Goal: Transaction & Acquisition: Purchase product/service

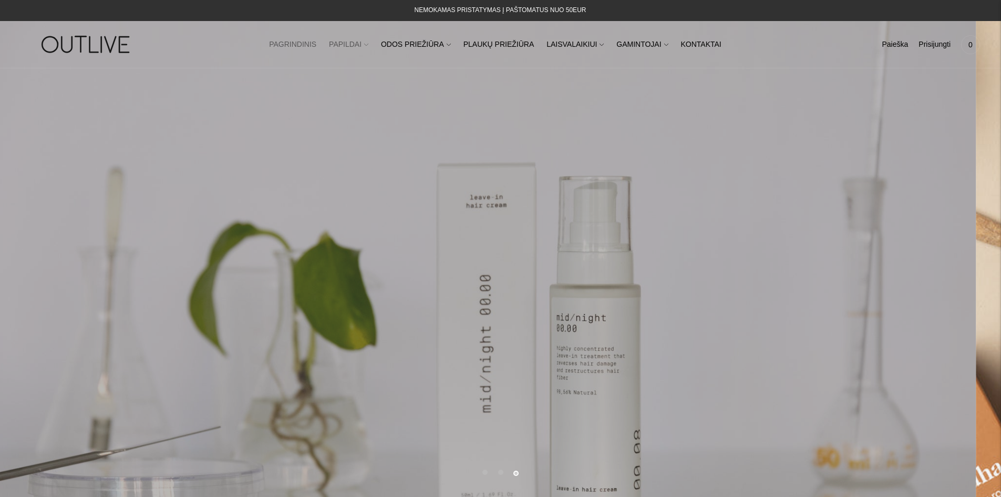
click at [368, 44] on icon at bounding box center [366, 45] width 4 height 4
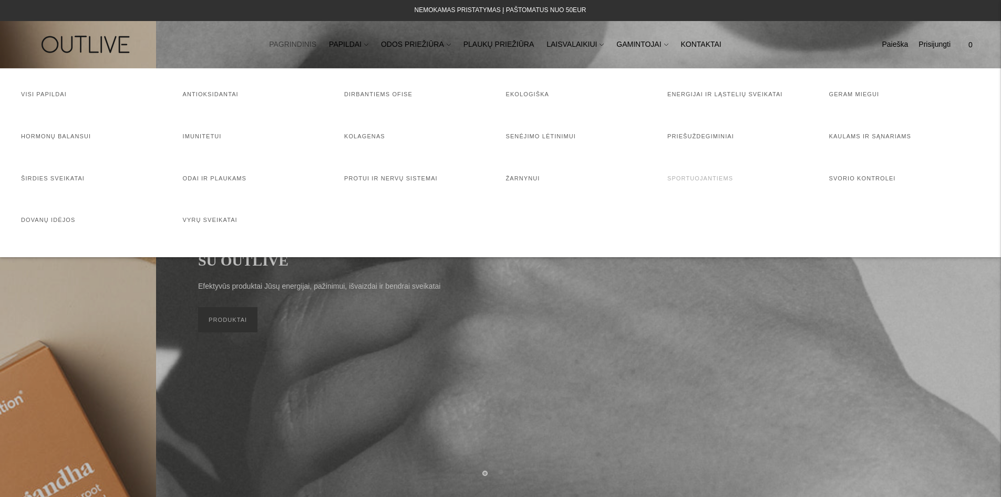
click at [703, 178] on link "Sportuojantiems" at bounding box center [700, 178] width 66 height 6
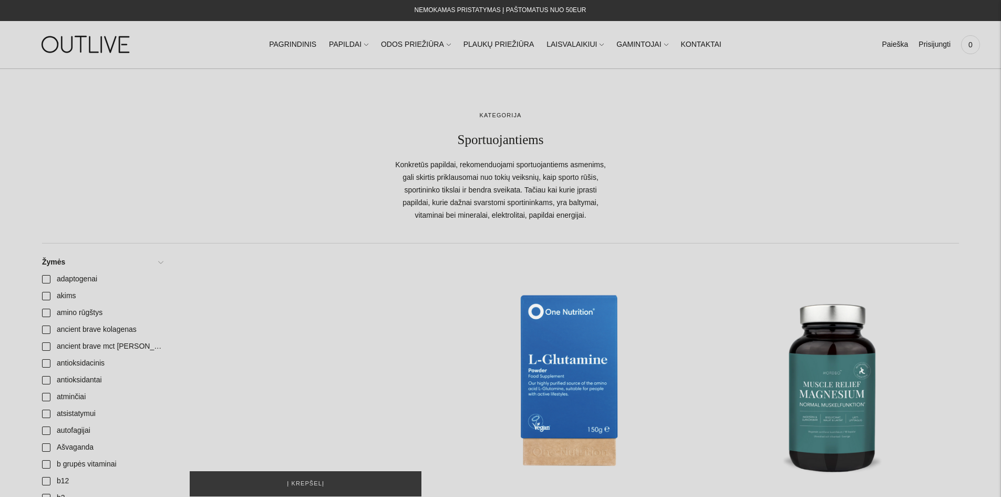
scroll to position [105, 0]
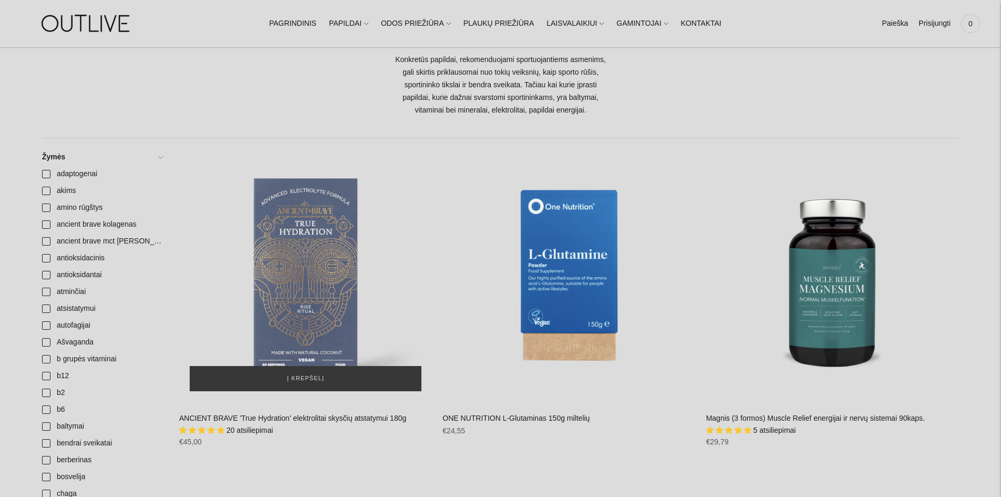
click at [306, 262] on div "ANCIENT BRAVE 'True Hydration' elektrolitai skysčių atstatymui 180g\a" at bounding box center [305, 275] width 253 height 253
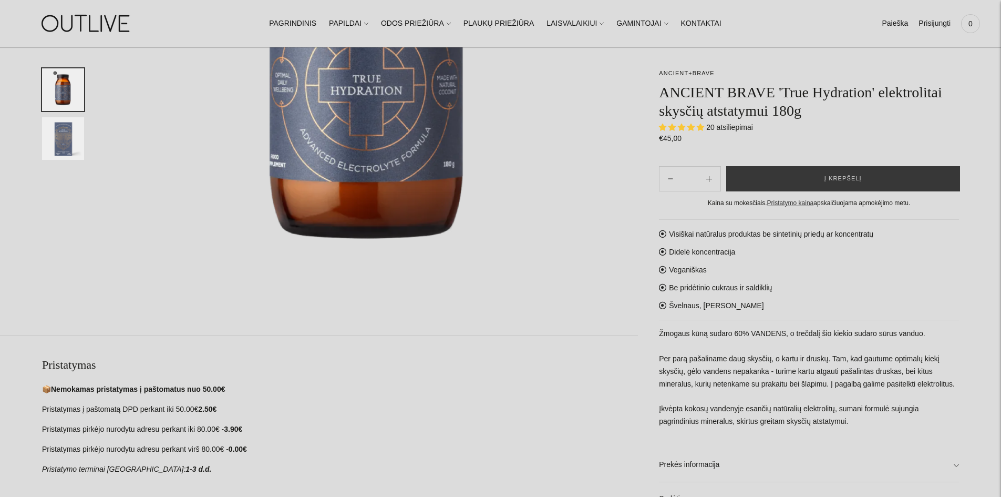
scroll to position [473, 0]
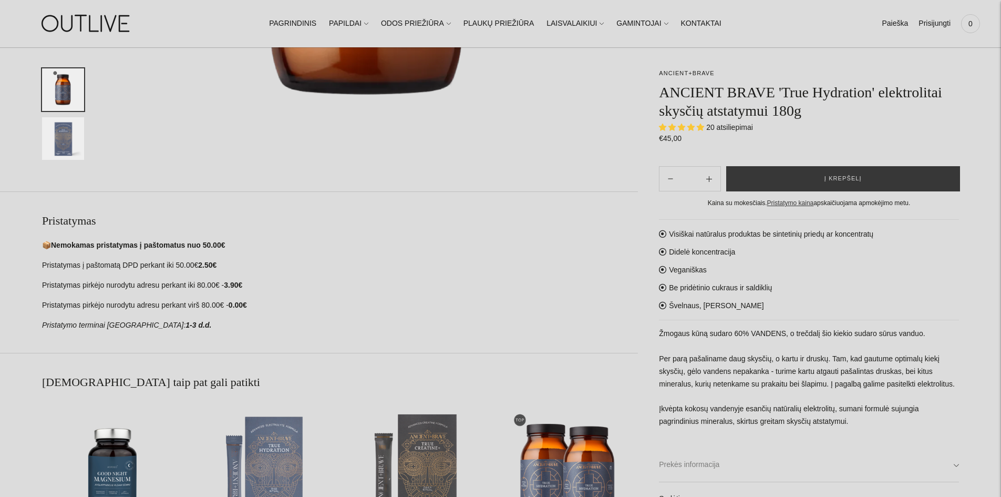
click at [957, 466] on link "Prekės informacija" at bounding box center [809, 465] width 300 height 34
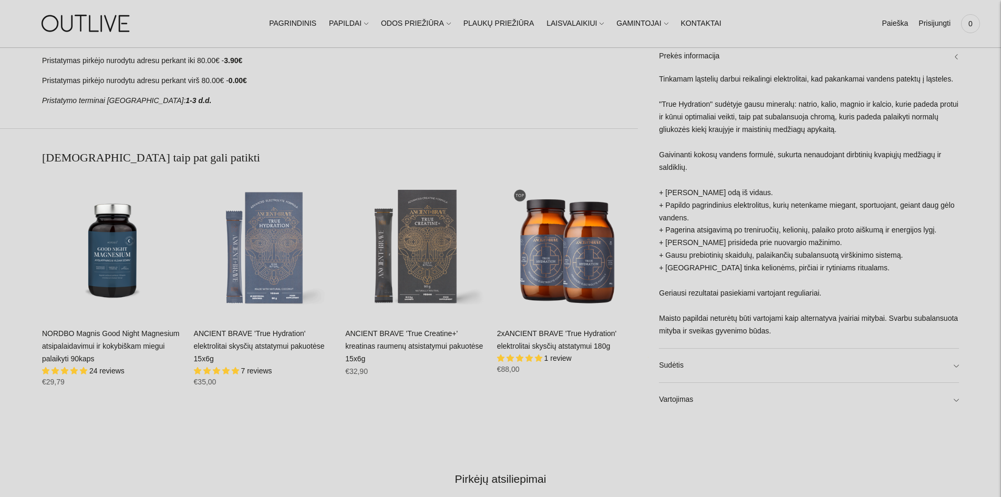
scroll to position [841, 0]
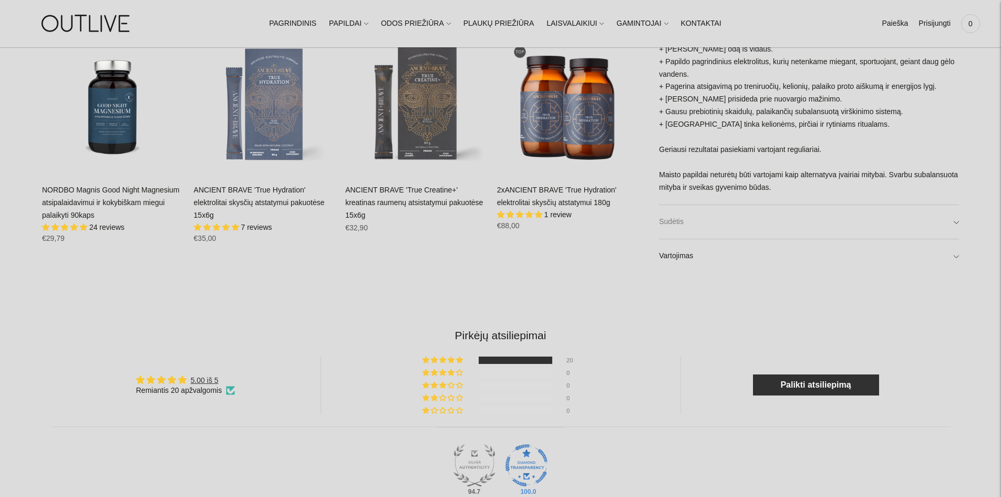
click at [957, 218] on link "Sudėtis" at bounding box center [809, 222] width 300 height 34
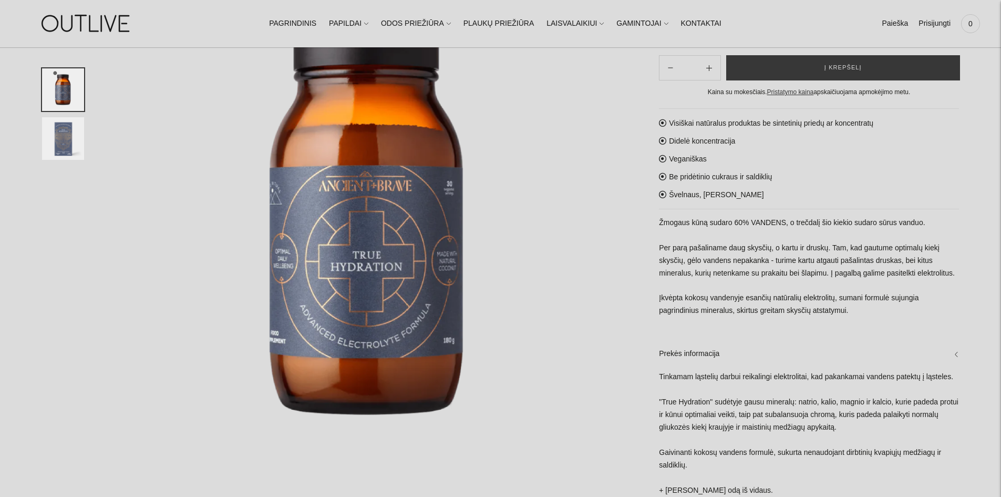
scroll to position [158, 0]
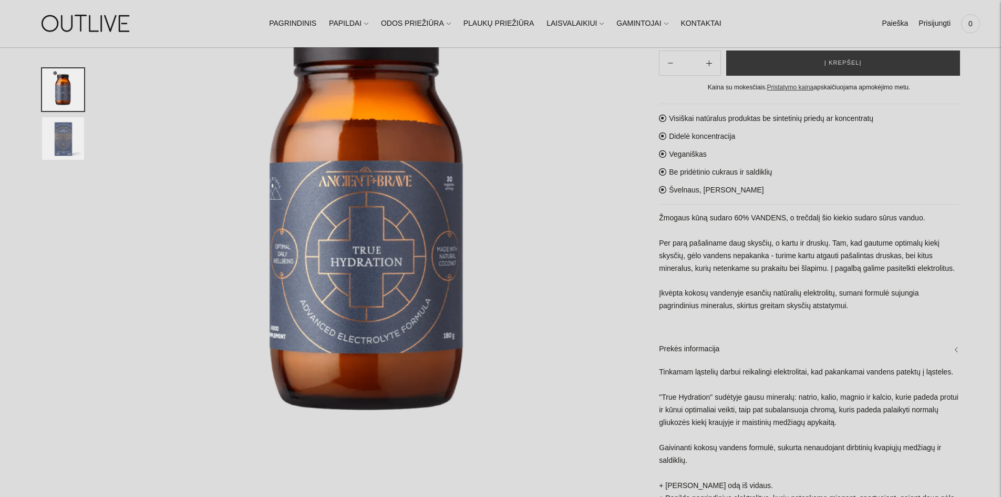
click at [54, 137] on img "Translation missing: en.general.accessibility.image_thumbail" at bounding box center [63, 138] width 42 height 43
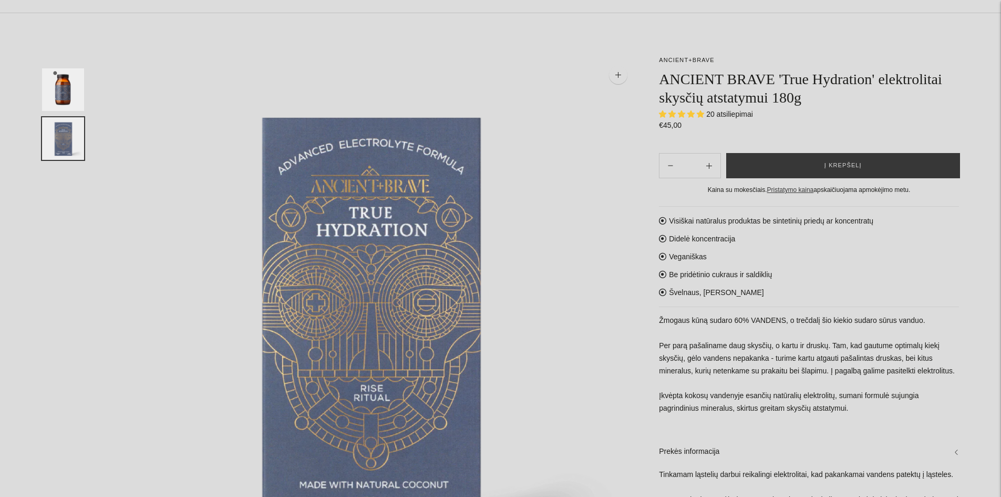
scroll to position [0, 0]
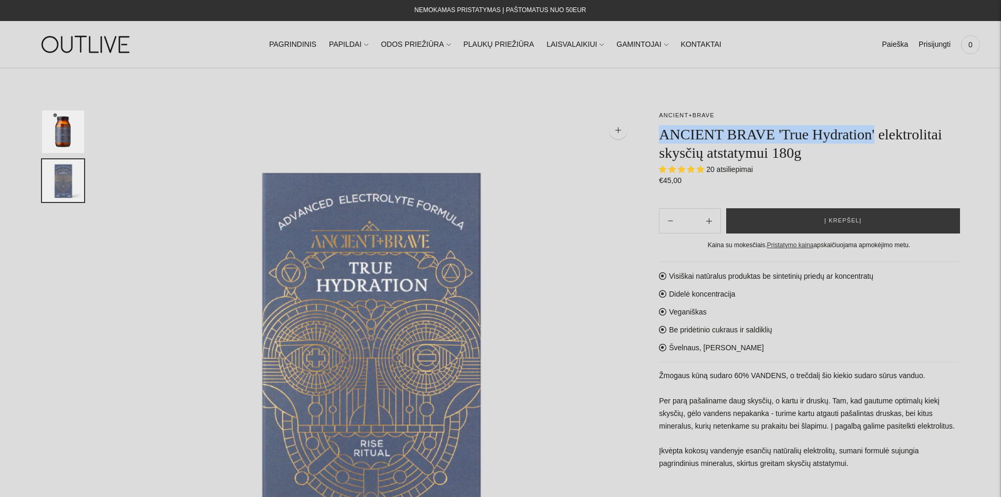
drag, startPoint x: 663, startPoint y: 135, endPoint x: 876, endPoint y: 134, distance: 212.8
click at [876, 134] on h1 "ANCIENT BRAVE 'True Hydration' elektrolitai skysčių atstatymui 180g" at bounding box center [809, 143] width 300 height 37
copy h1 "ANCIENT BRAVE 'True Hydration'"
